Goal: Information Seeking & Learning: Learn about a topic

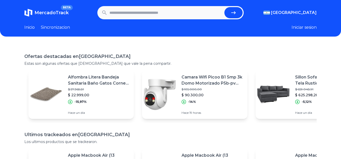
click at [129, 16] on input "text" at bounding box center [165, 12] width 113 height 11
type input "**********"
click at [224, 7] on button "submit" at bounding box center [233, 12] width 18 height 11
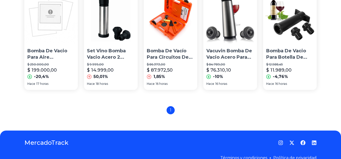
scroll to position [367, 0]
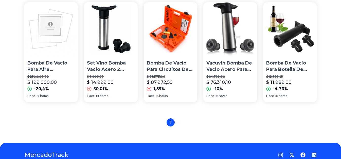
click at [51, 46] on img at bounding box center [50, 28] width 53 height 53
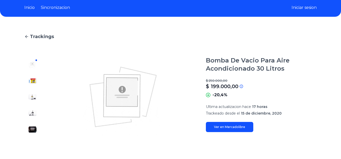
scroll to position [25, 0]
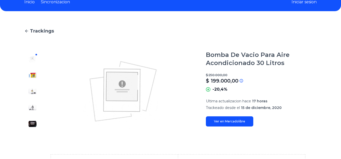
click at [33, 75] on img at bounding box center [32, 75] width 8 height 8
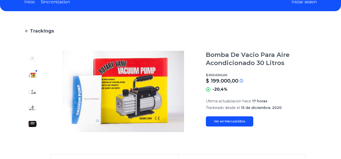
click at [34, 89] on img at bounding box center [32, 91] width 8 height 8
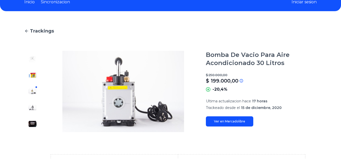
click at [36, 107] on img at bounding box center [32, 107] width 8 height 8
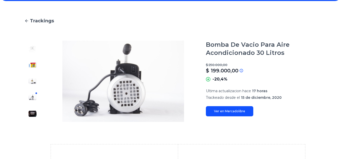
scroll to position [51, 0]
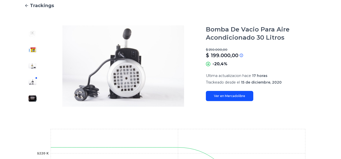
click at [32, 95] on img at bounding box center [32, 98] width 8 height 8
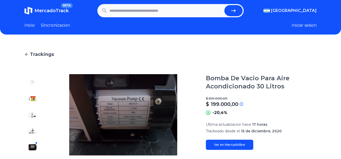
scroll to position [0, 0]
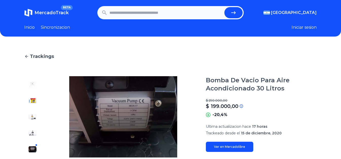
click at [40, 58] on span "Trackings" at bounding box center [42, 56] width 24 height 7
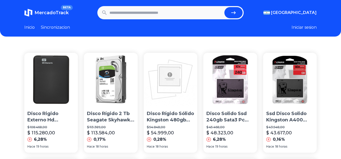
click at [28, 27] on link "Inicio" at bounding box center [29, 27] width 10 height 6
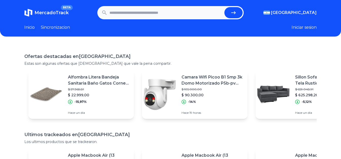
click at [138, 13] on input "text" at bounding box center [165, 12] width 113 height 11
type input "*"
